Goal: Information Seeking & Learning: Check status

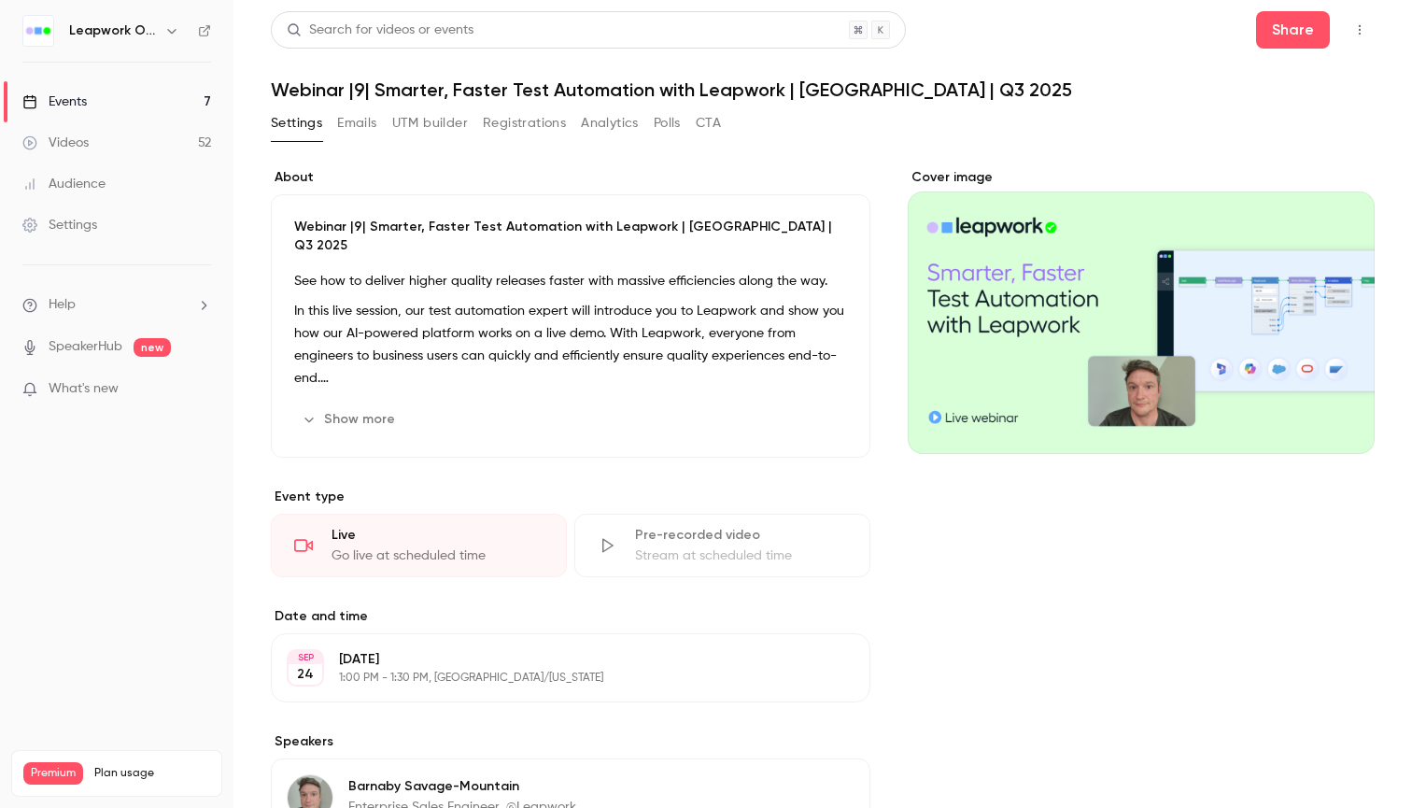
click at [181, 104] on link "Events 7" at bounding box center [116, 101] width 233 height 41
